Goal: Task Accomplishment & Management: Manage account settings

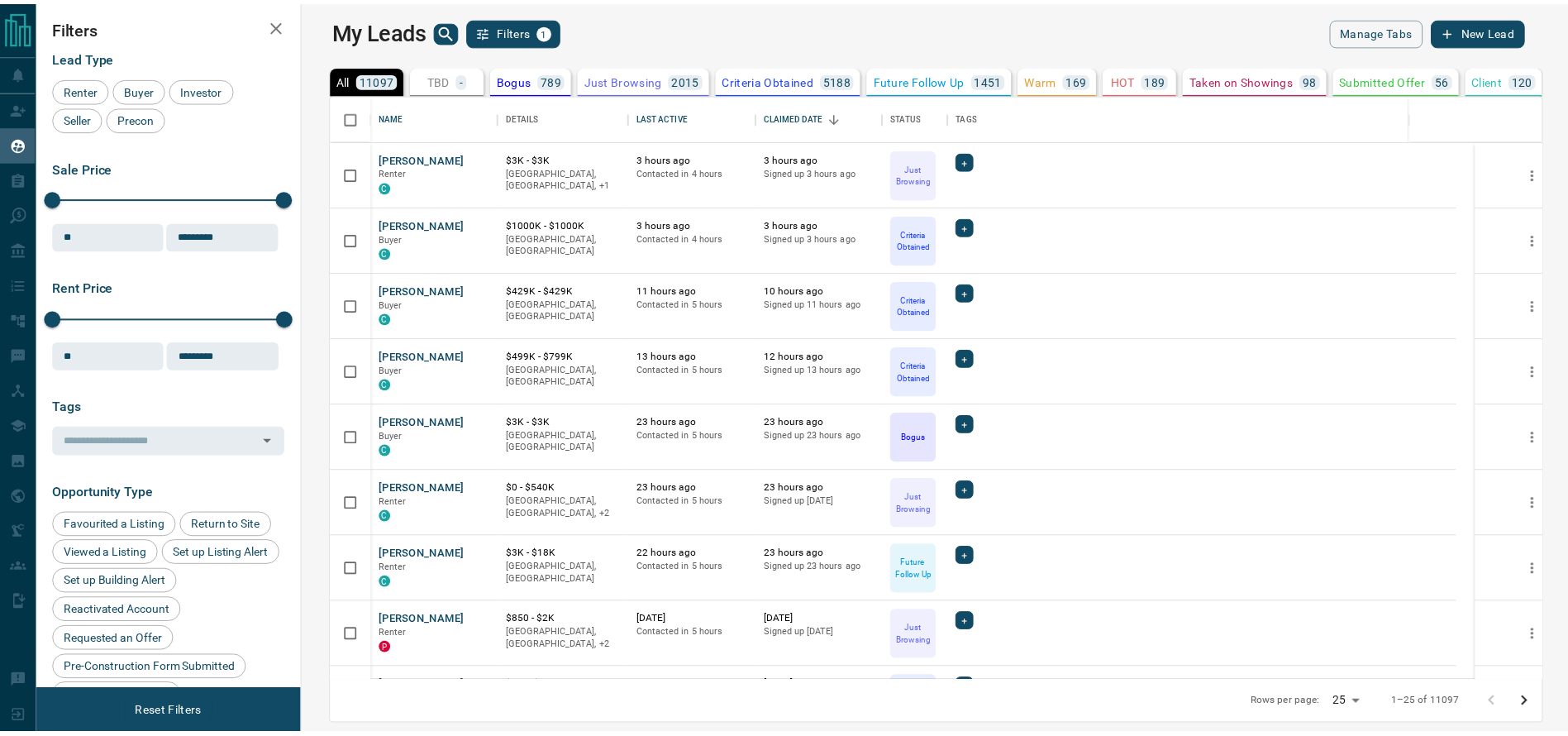
scroll to position [569, 1256]
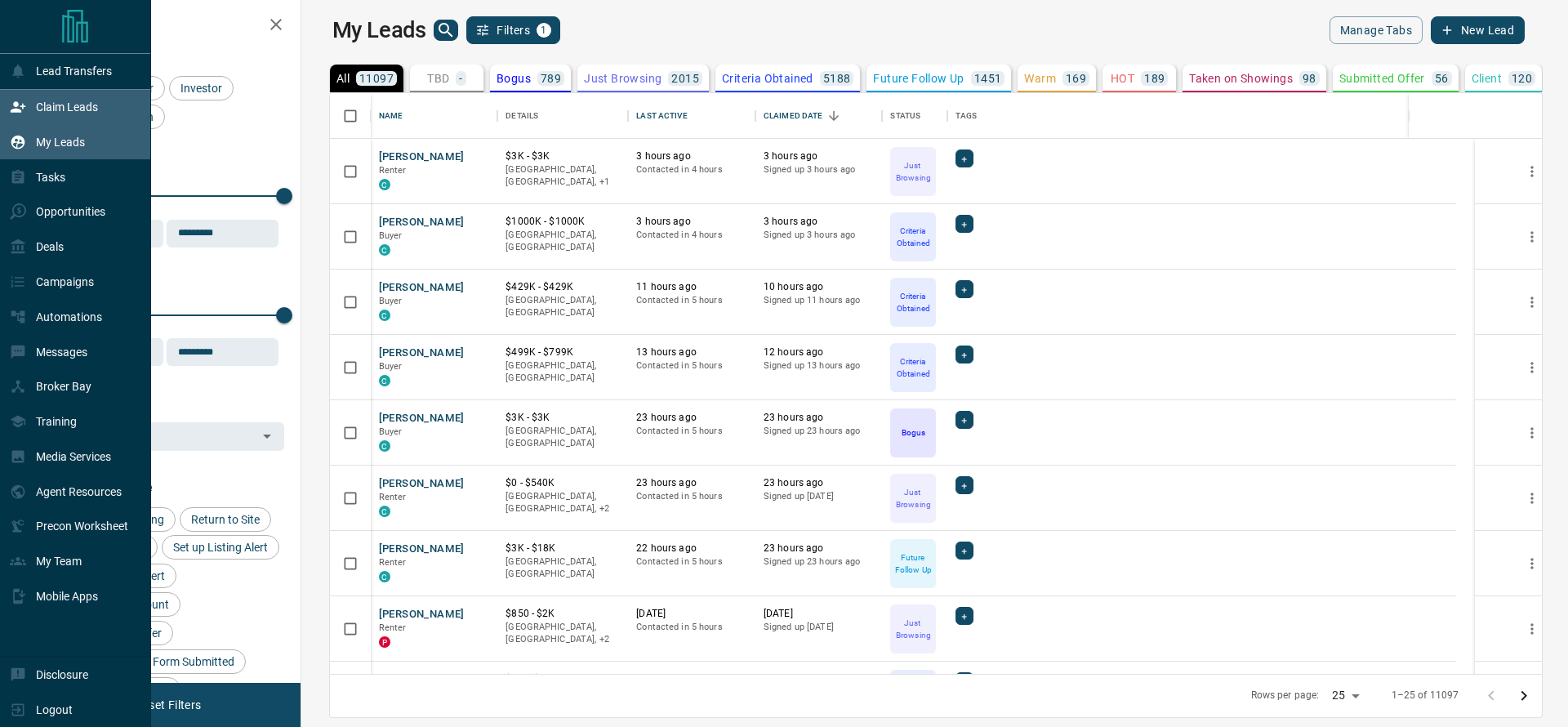
click at [0, 118] on div "Claim Leads" at bounding box center [75, 107] width 151 height 35
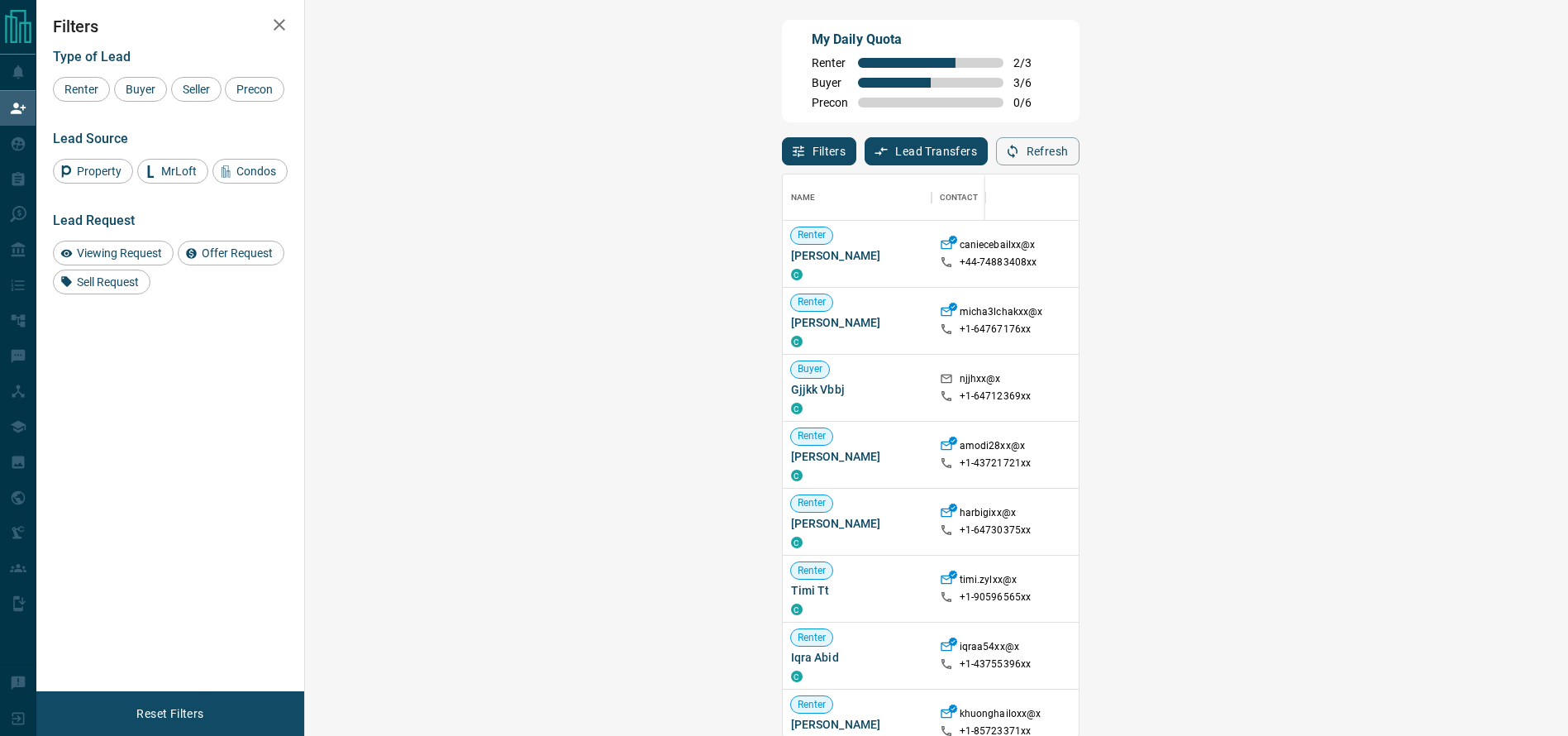
scroll to position [543, 1208]
click at [797, 102] on div "My Daily Quota Renter 2 / 3 Buyer 3 / 6 Precon 0 / 6" at bounding box center [930, 72] width 297 height 103
click at [952, 69] on div "My Daily Quota Renter 2 / 3 Buyer 3 / 6 Precon 0 / 6" at bounding box center [930, 72] width 297 height 103
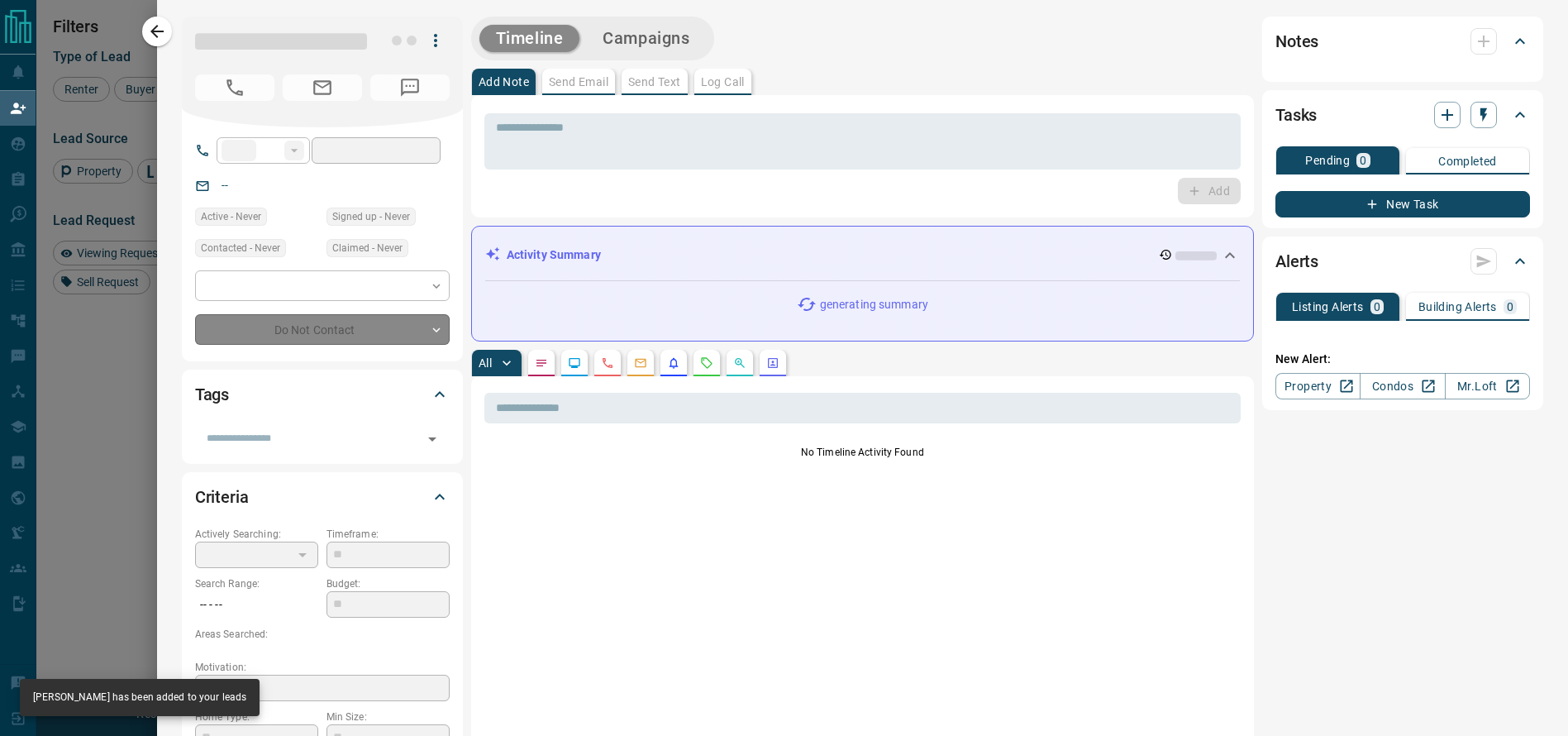
type input "***"
type input "**********"
type input "**"
type input "*"
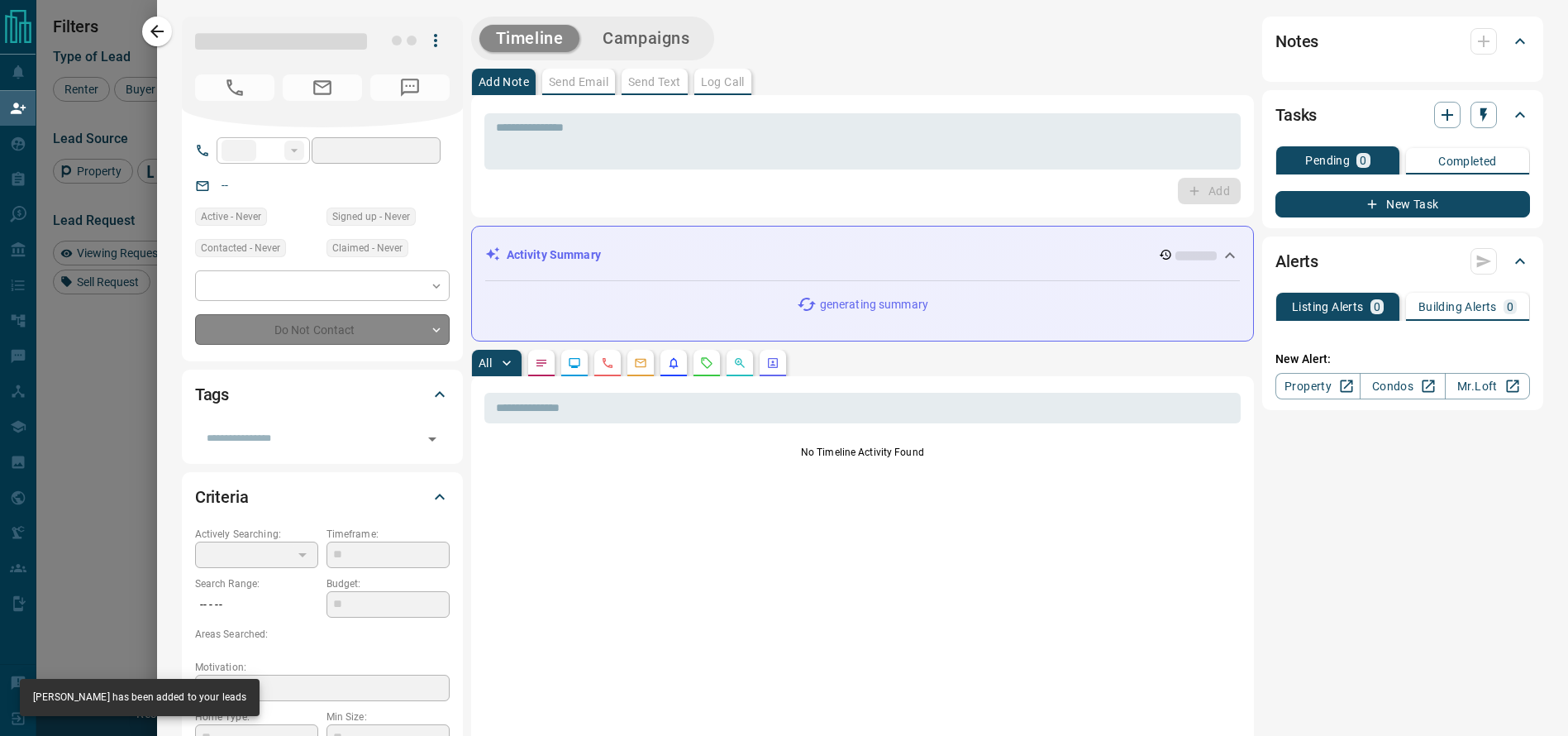
type input "**********"
type input "*******"
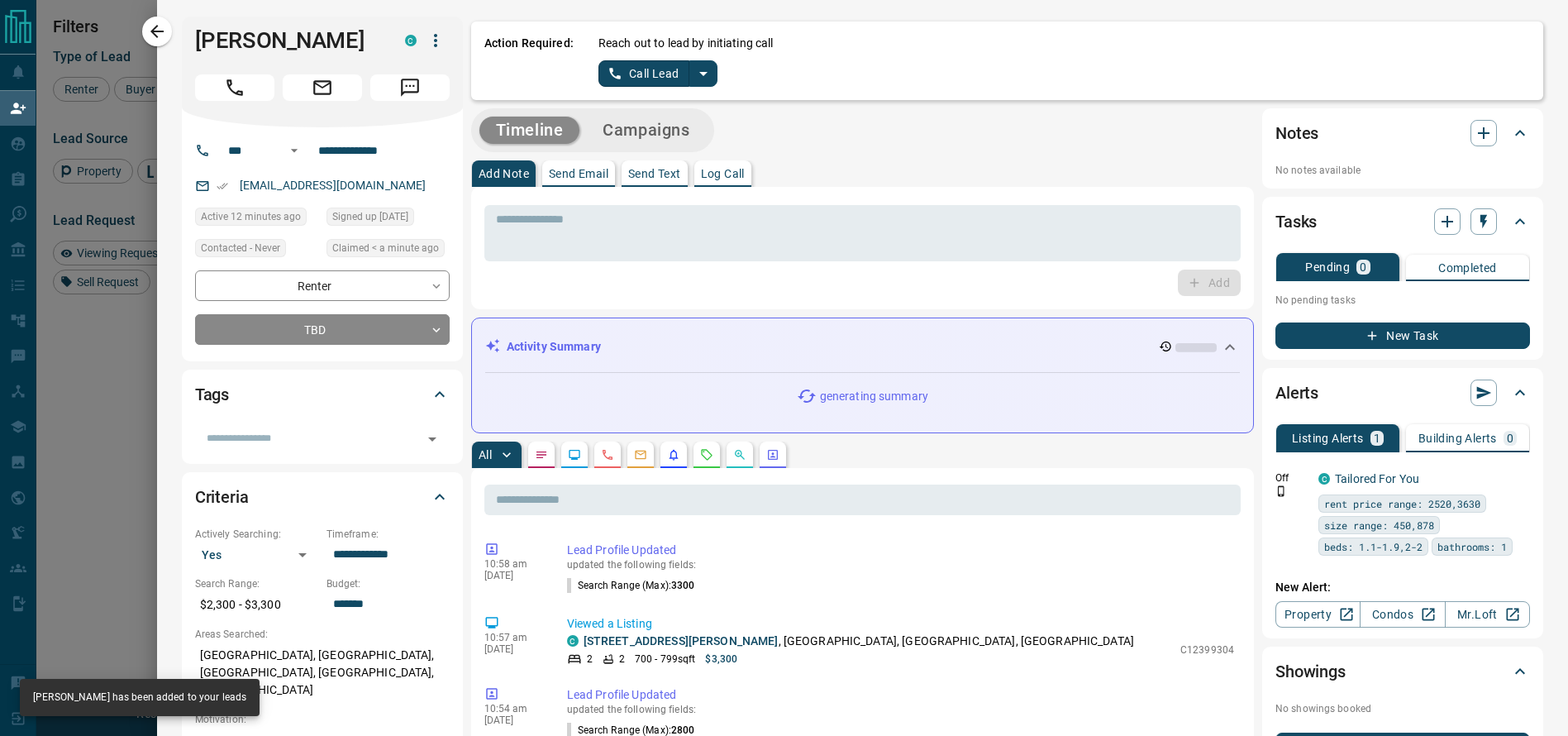
click at [694, 71] on icon "split button" at bounding box center [704, 73] width 20 height 20
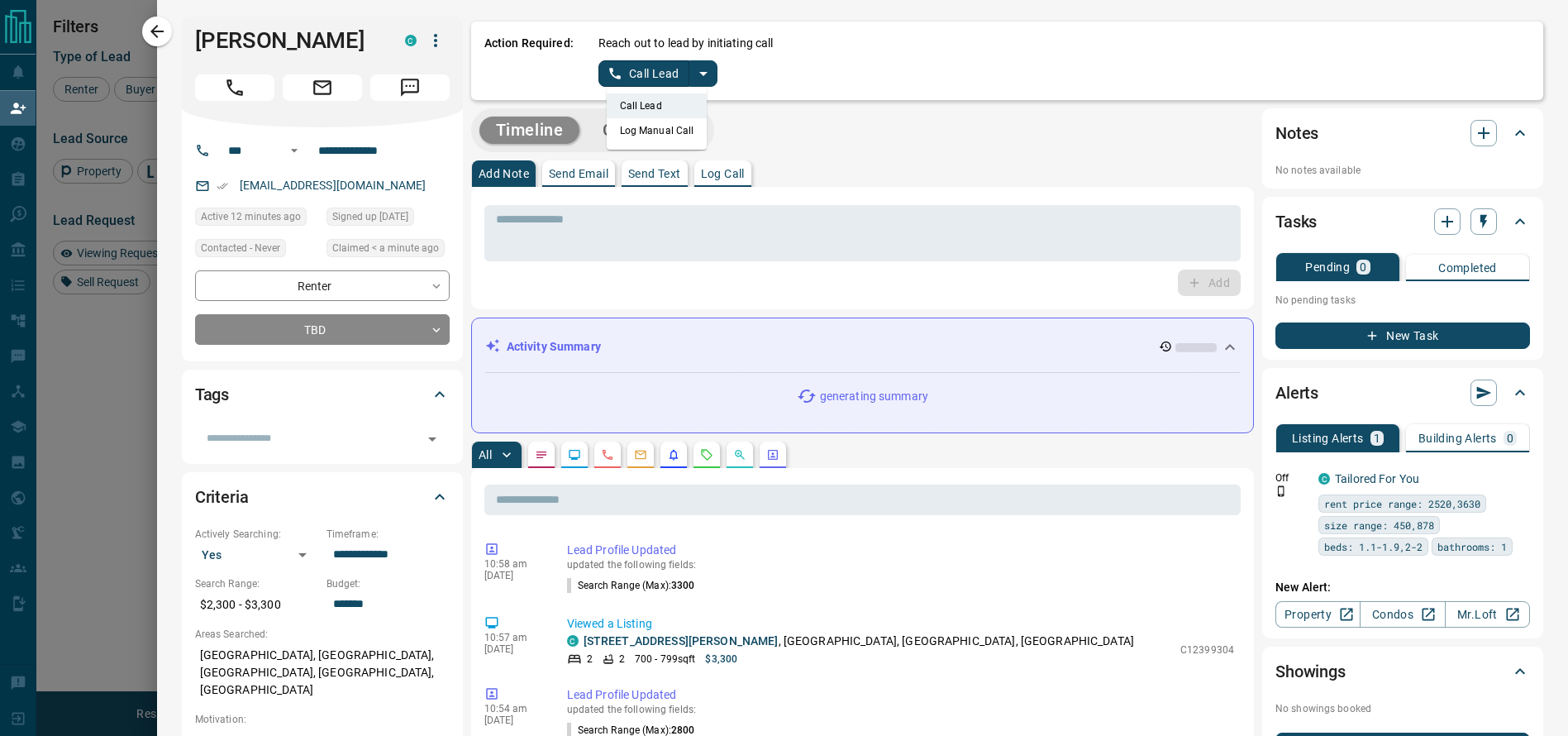
click at [620, 118] on li "Log Manual Call" at bounding box center [657, 130] width 101 height 25
click at [620, 77] on button "Log Manual Call" at bounding box center [652, 73] width 109 height 27
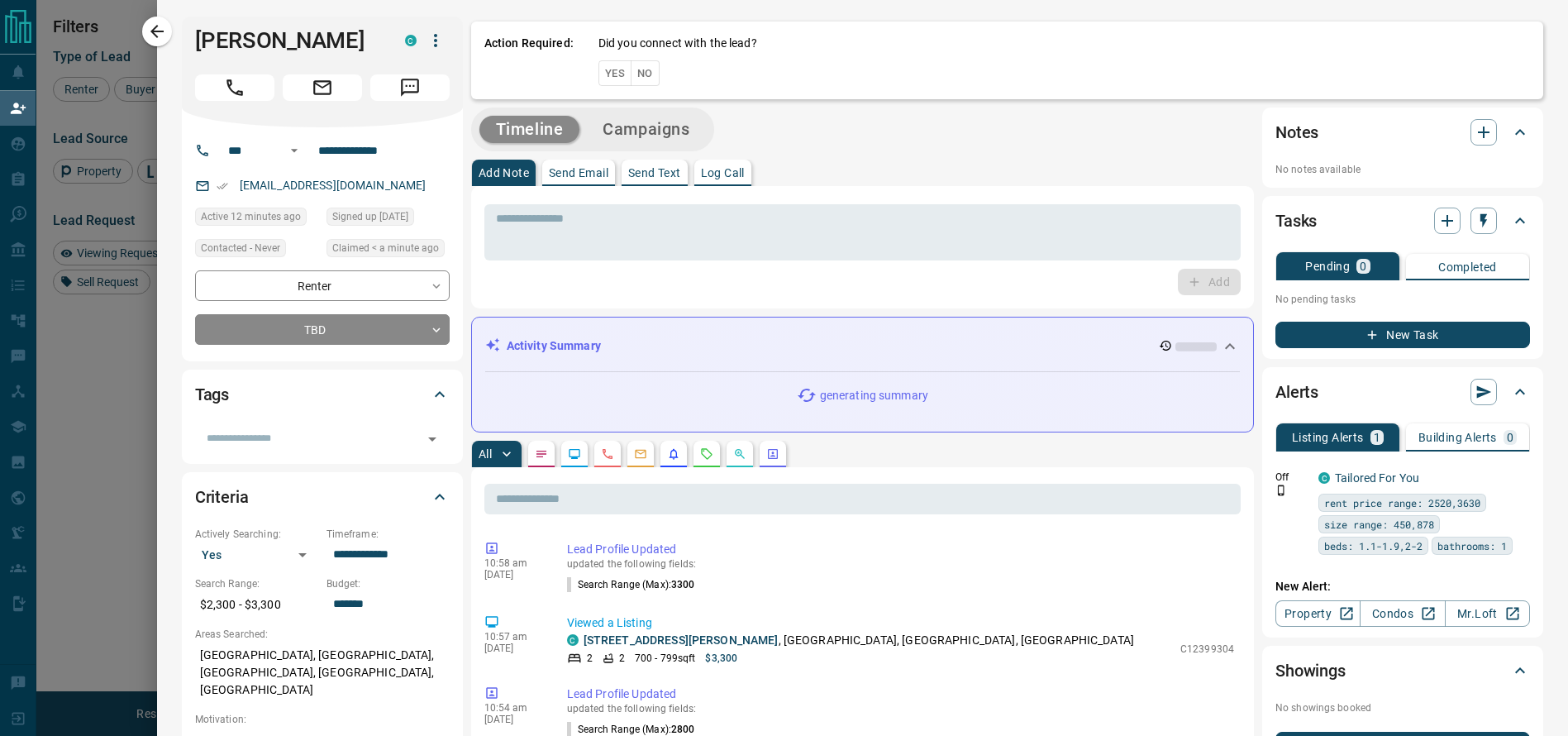
click at [598, 75] on button "Yes" at bounding box center [615, 73] width 33 height 26
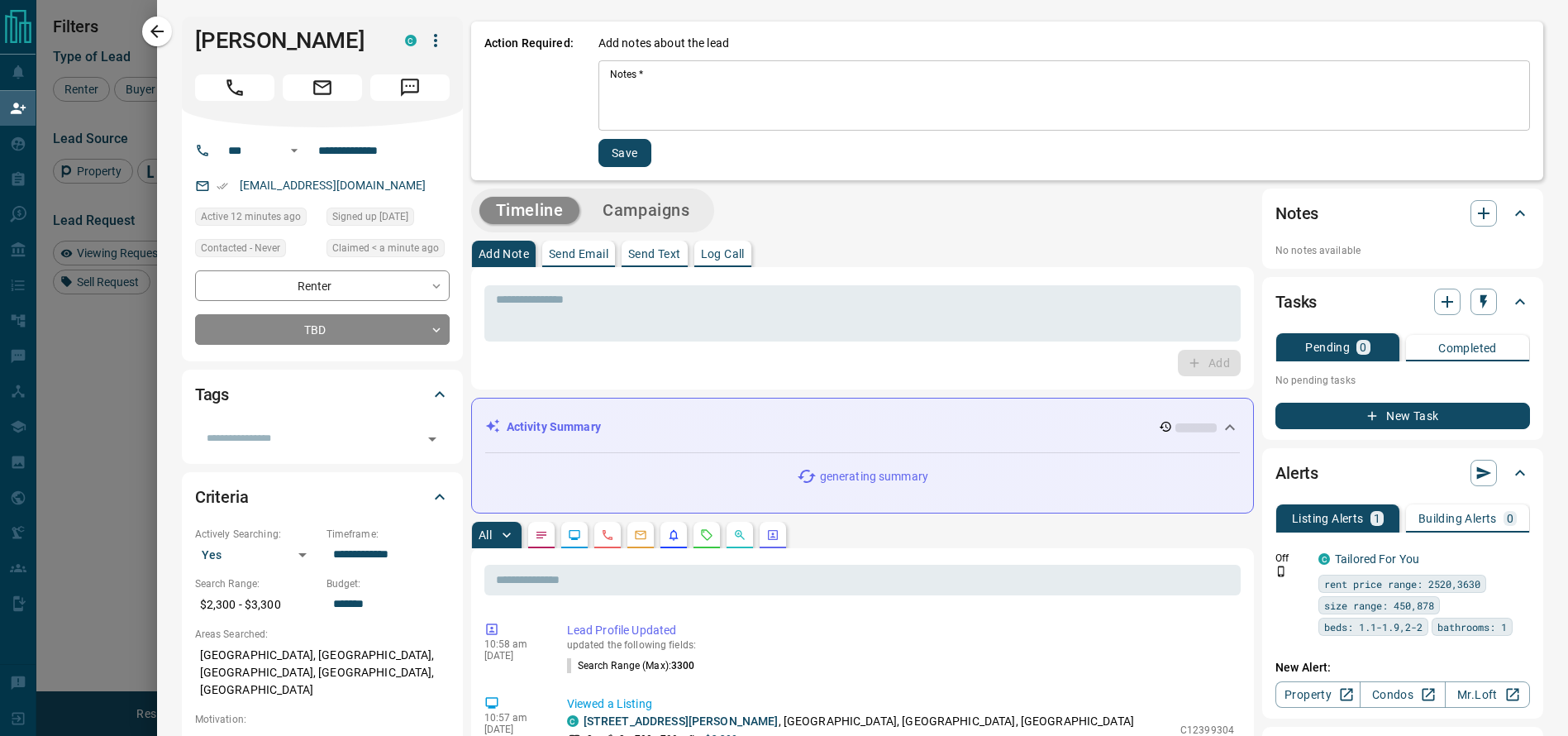
click at [632, 105] on textarea "Notes   *" at bounding box center [1064, 95] width 908 height 56
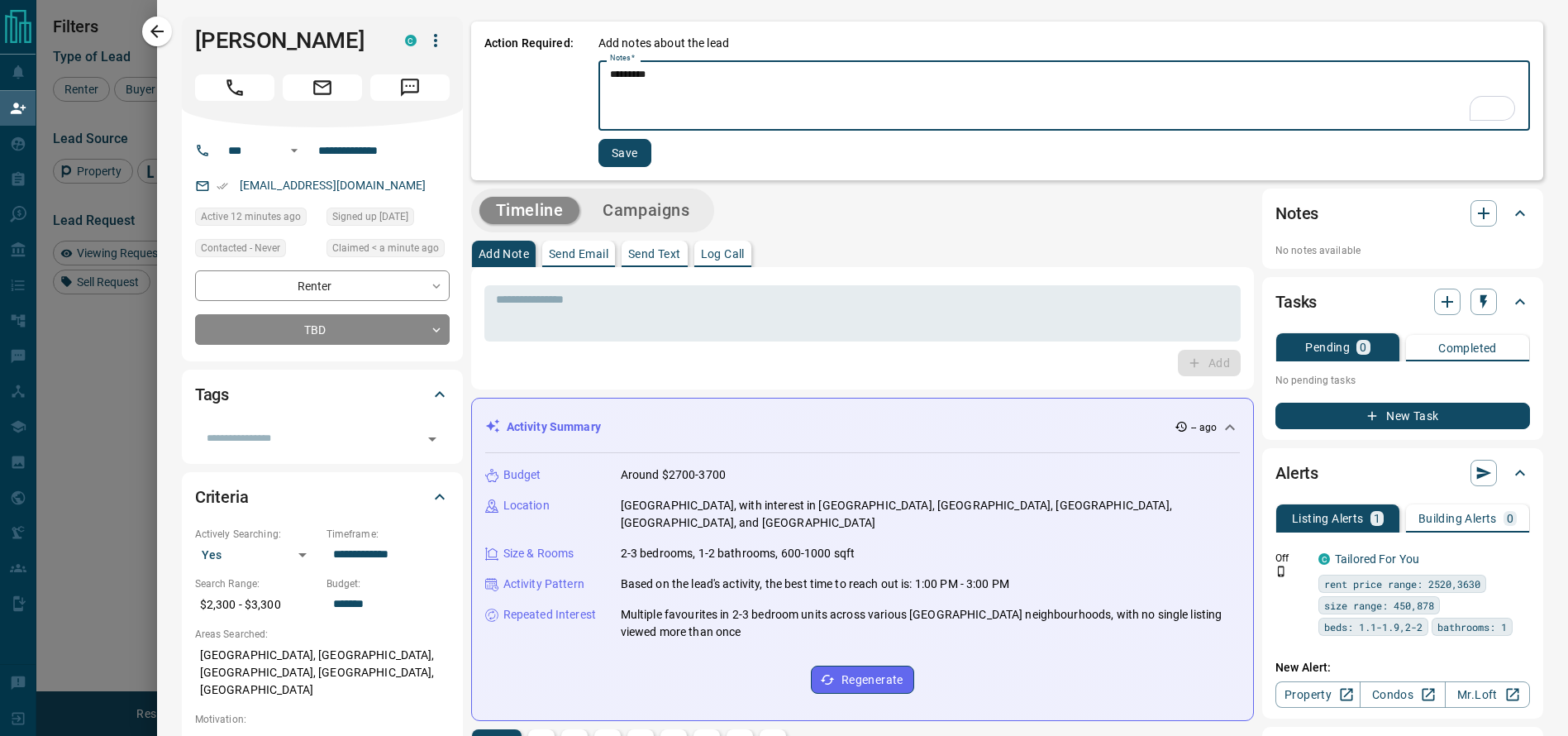
type textarea "*********"
click at [606, 155] on button "Save" at bounding box center [625, 152] width 53 height 28
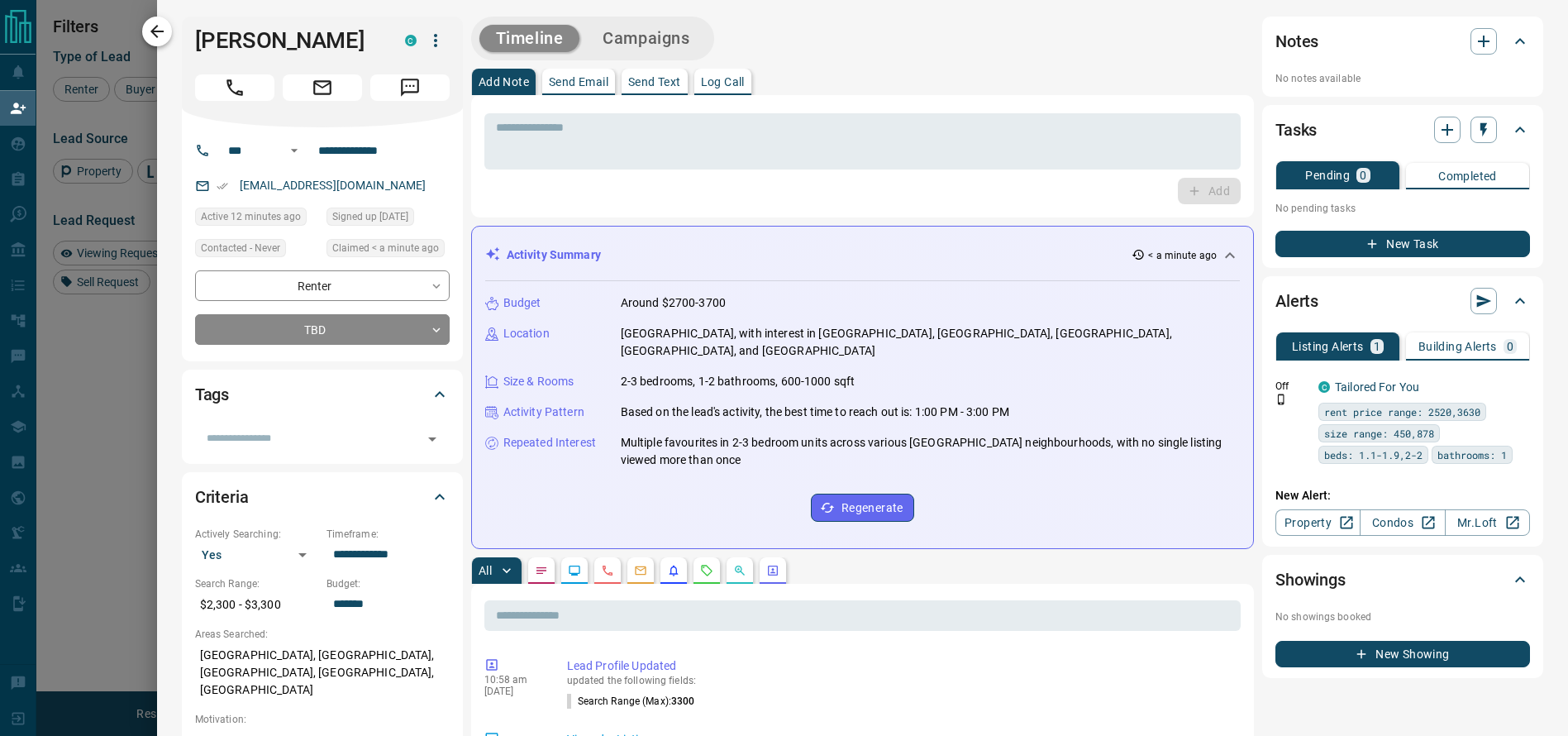
click at [182, 24] on div "[PERSON_NAME] C" at bounding box center [322, 72] width 281 height 111
click at [172, 24] on button "button" at bounding box center [157, 31] width 29 height 29
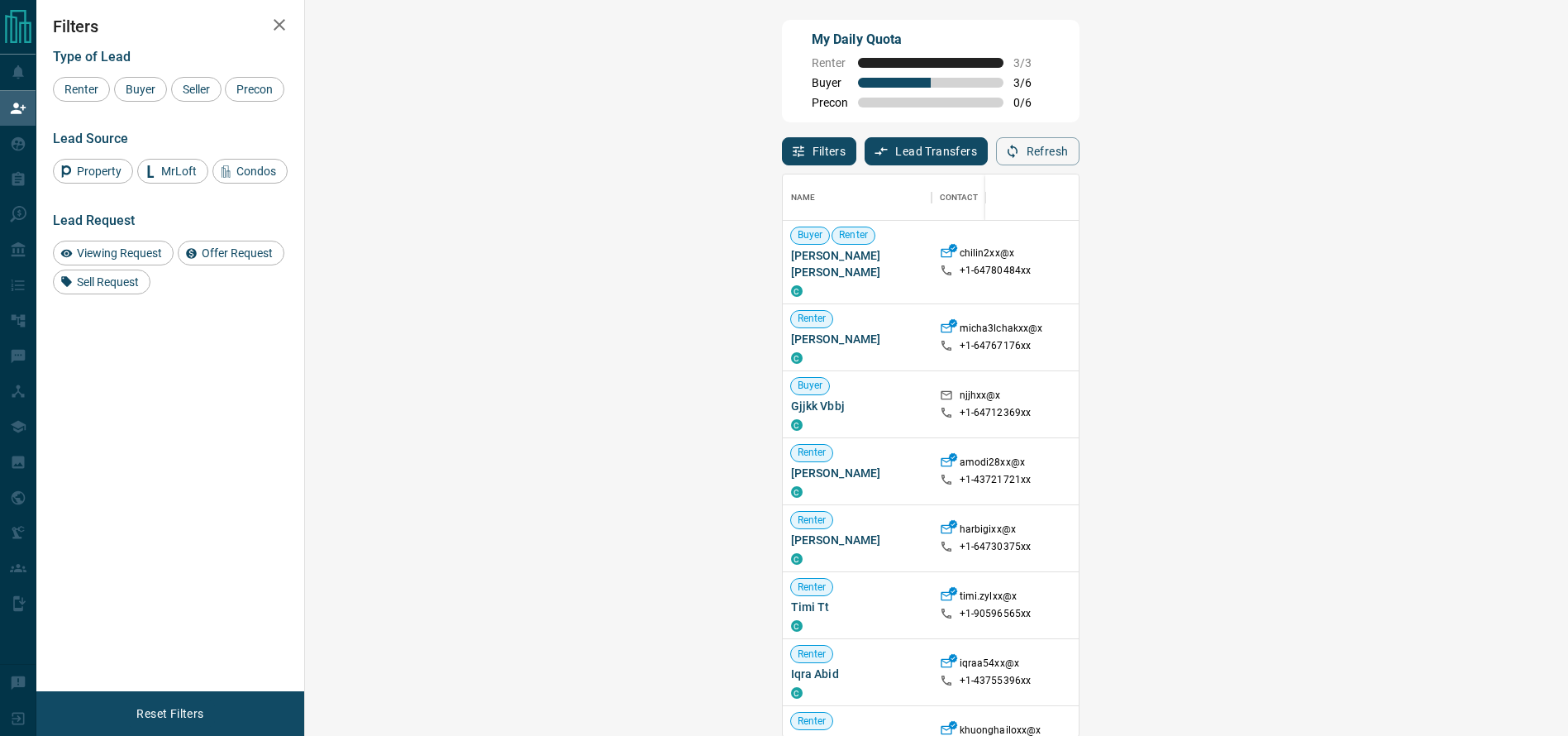
click at [1254, 260] on div at bounding box center [1320, 262] width 132 height 83
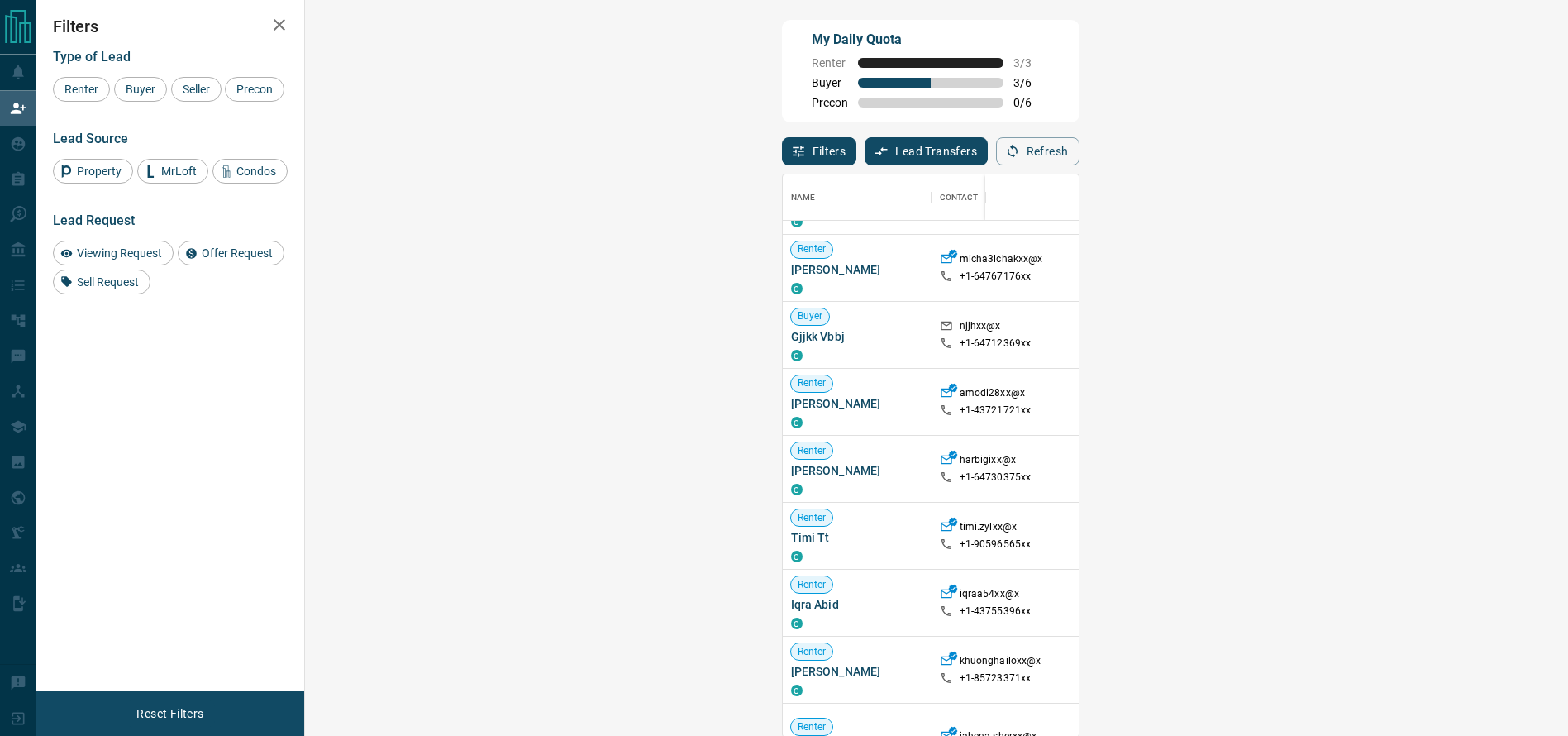
click at [1254, 414] on div "[GEOGRAPHIC_DATA], [GEOGRAPHIC_DATA]" at bounding box center [1320, 402] width 132 height 66
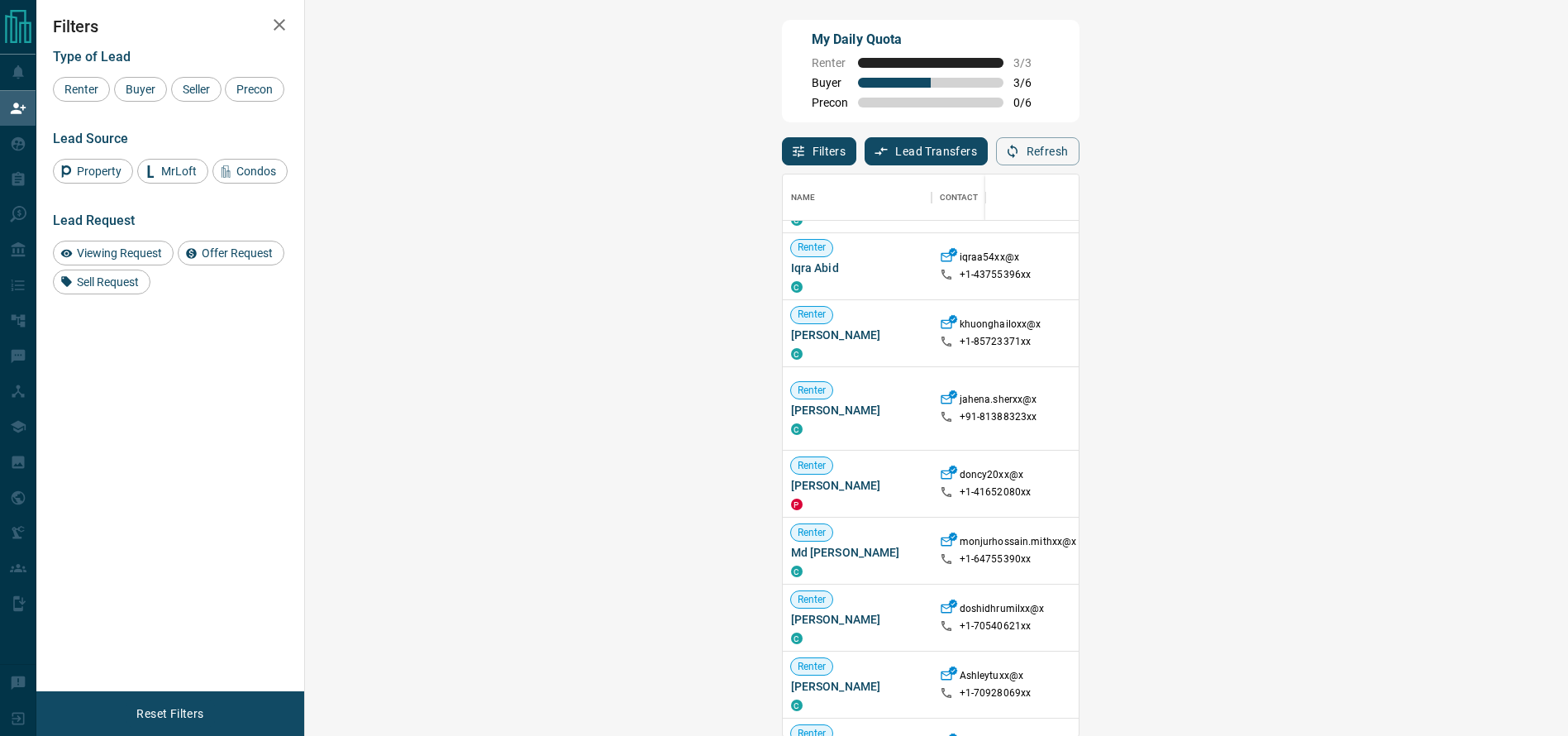
scroll to position [407, 0]
click at [1421, 622] on span "Viewing Request ( 1 )" at bounding box center [1466, 617] width 91 height 12
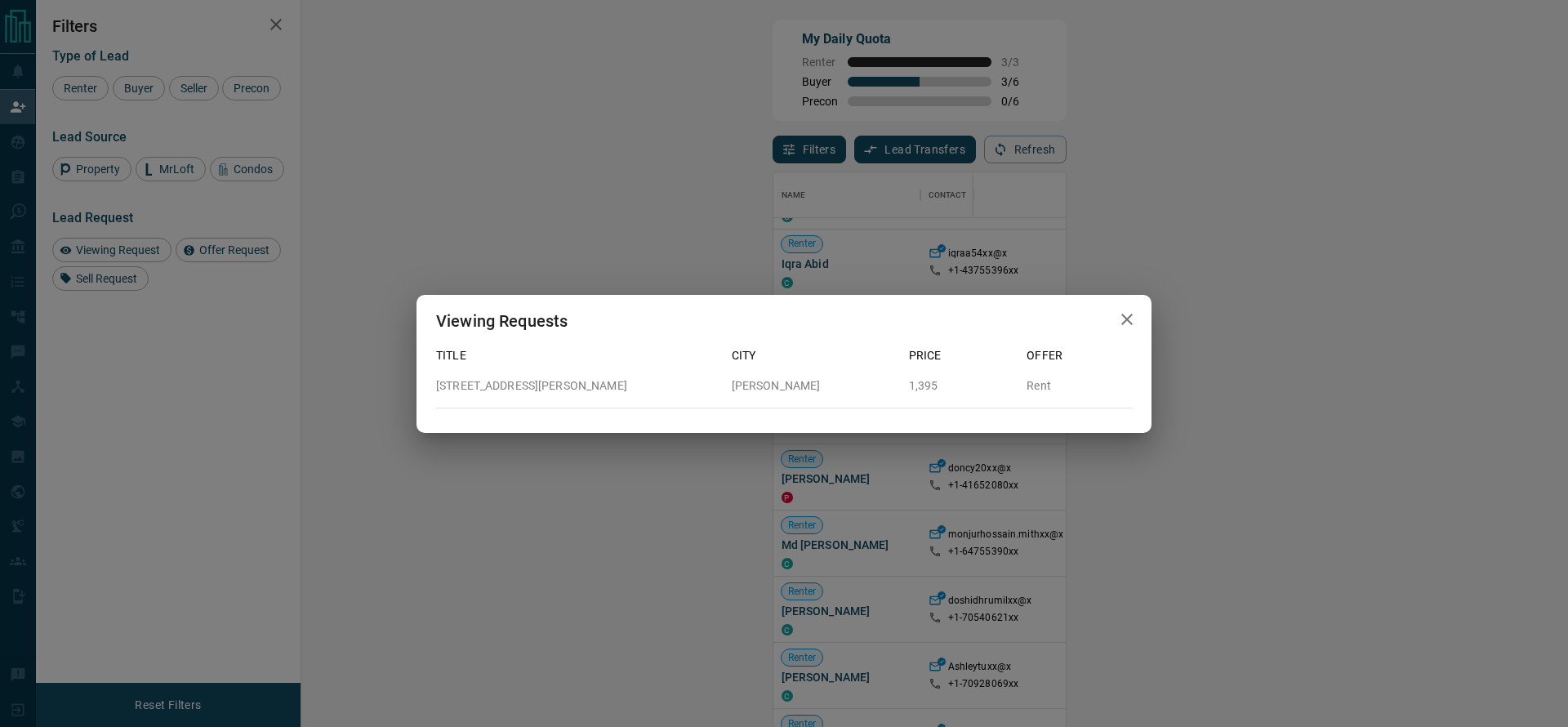
click at [1058, 529] on div "Viewing Requests Title City Price Offer [STREET_ADDRESS][PERSON_NAME][PERSON_NA…" at bounding box center [784, 364] width 1568 height 727
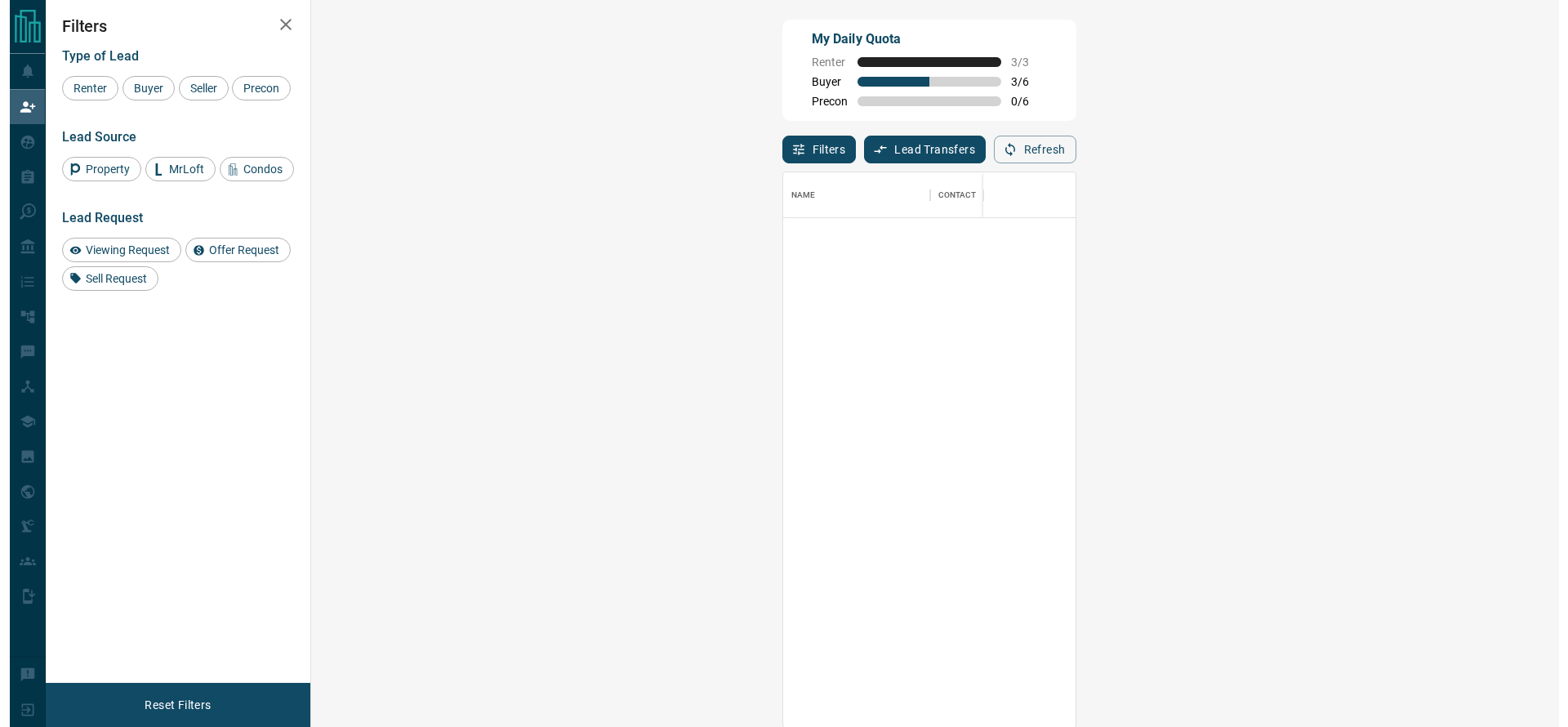
scroll to position [0, 0]
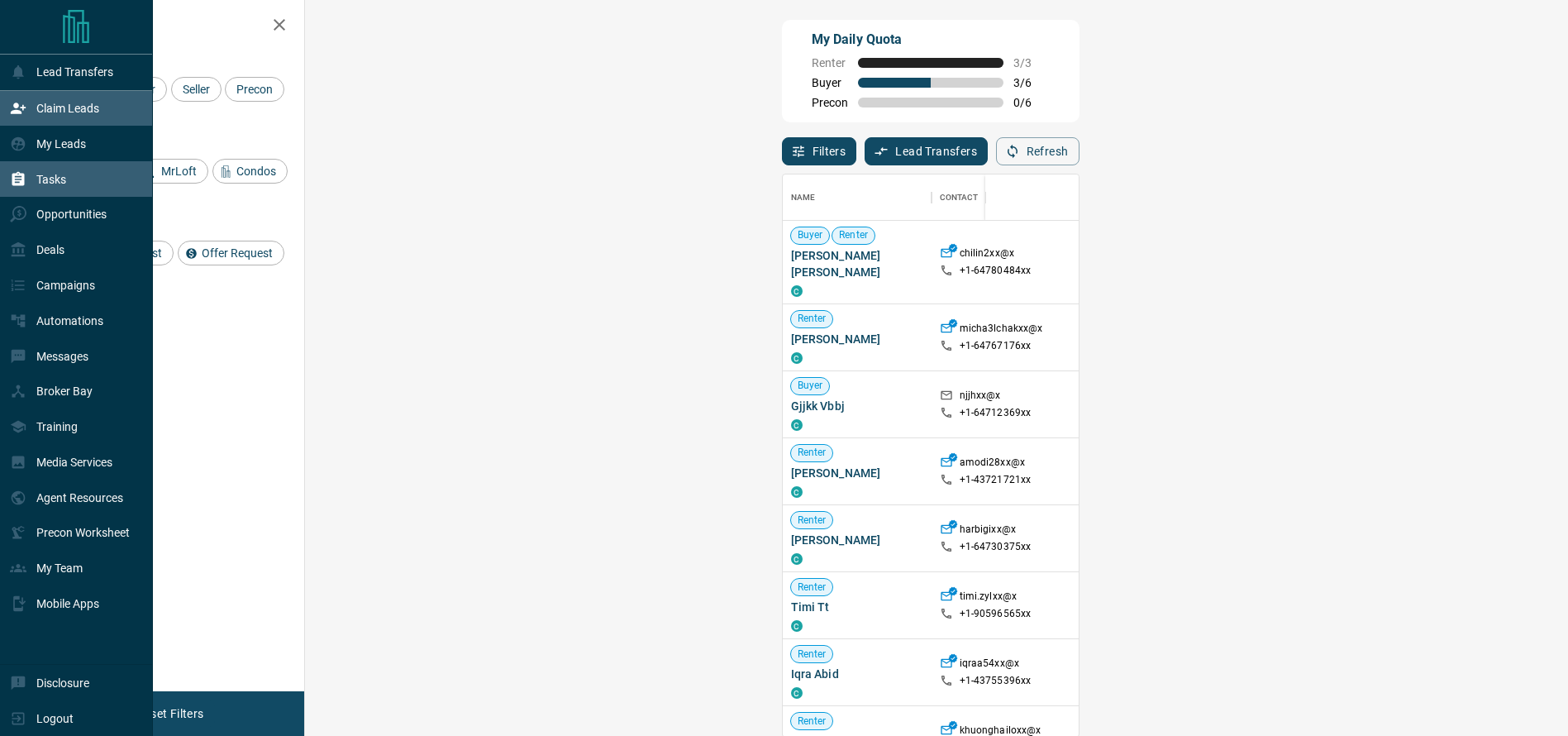
drag, startPoint x: 47, startPoint y: 151, endPoint x: 95, endPoint y: 177, distance: 54.6
click at [47, 153] on div "My Leads" at bounding box center [48, 143] width 76 height 28
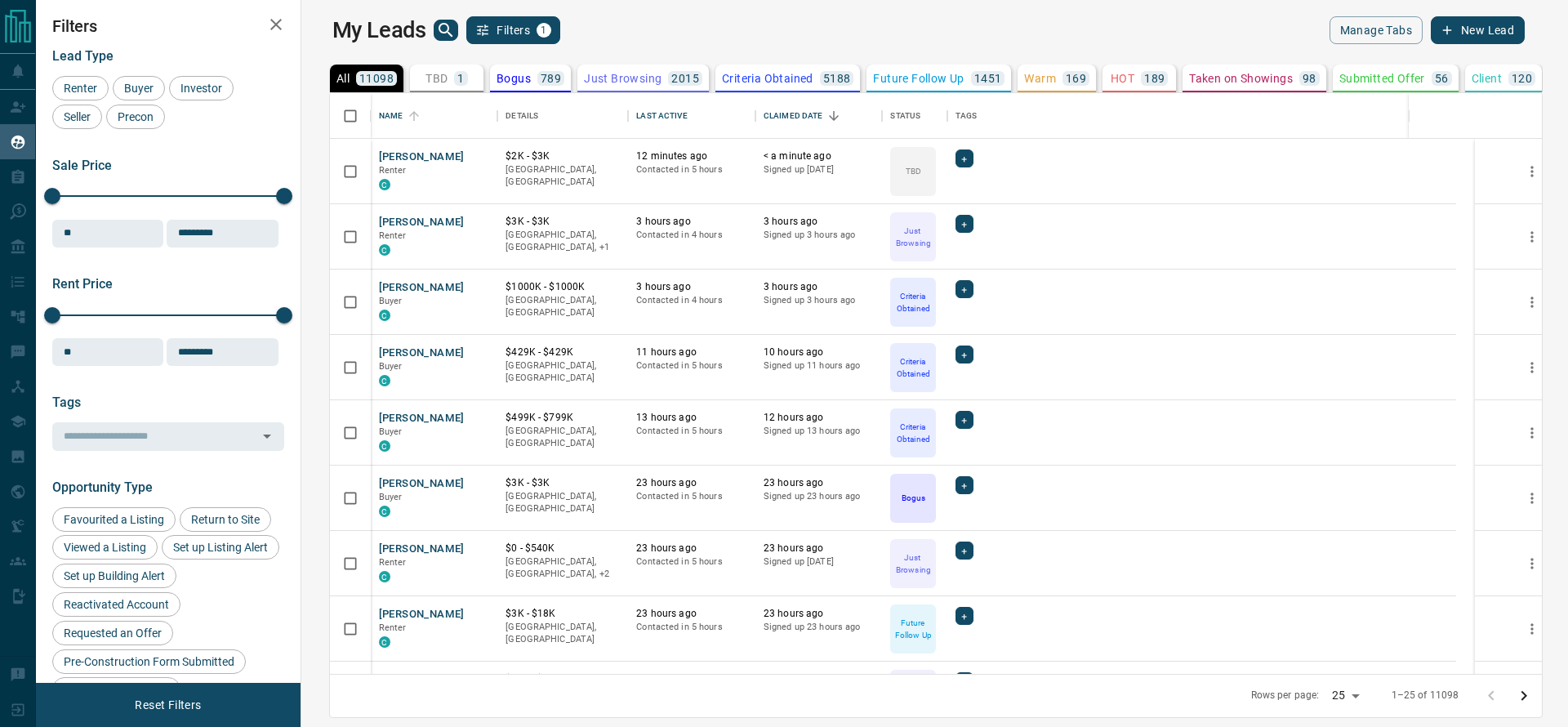
scroll to position [562, 1241]
click at [688, 111] on div "Last Active" at bounding box center [692, 116] width 111 height 45
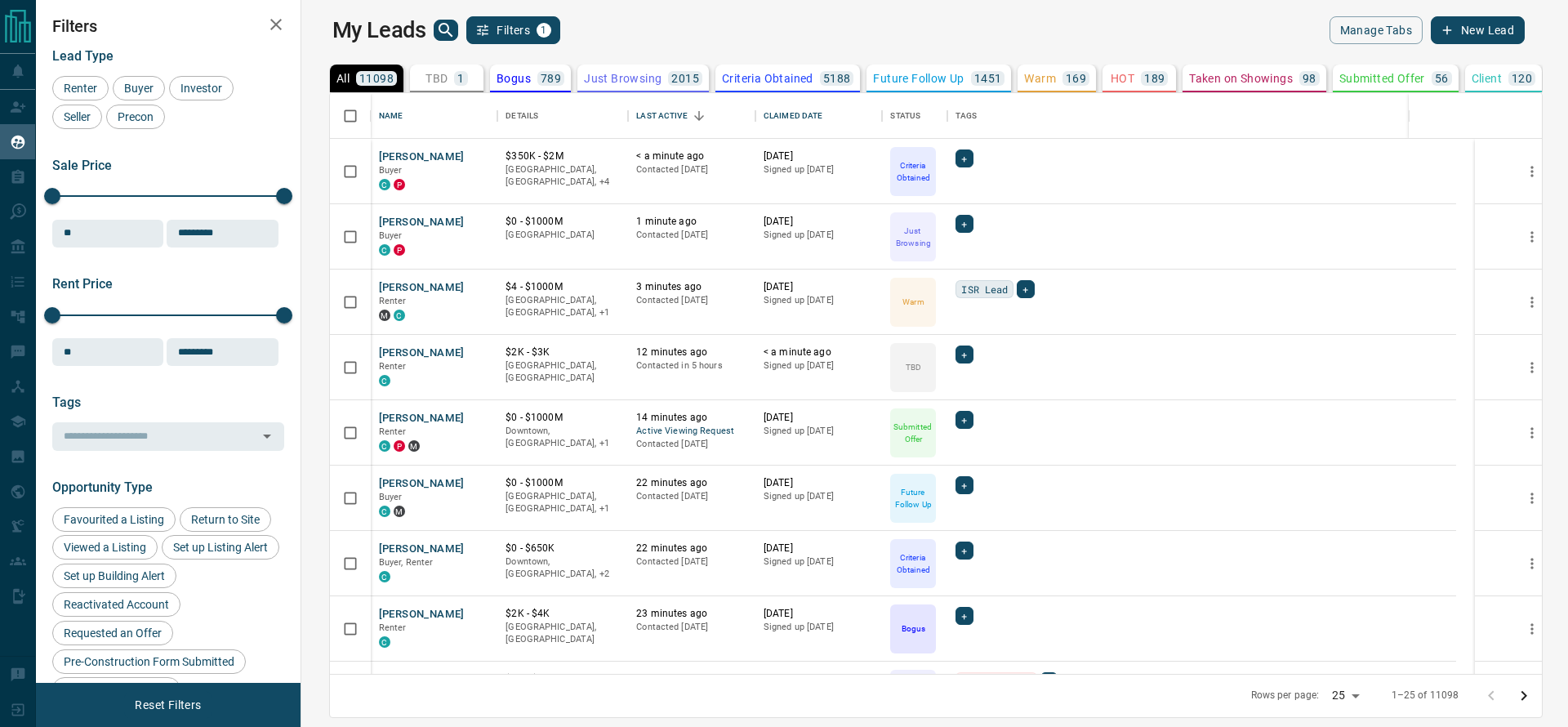
click at [744, 21] on div "My Leads Filters 1" at bounding box center [631, 30] width 596 height 28
